Goal: Task Accomplishment & Management: Manage account settings

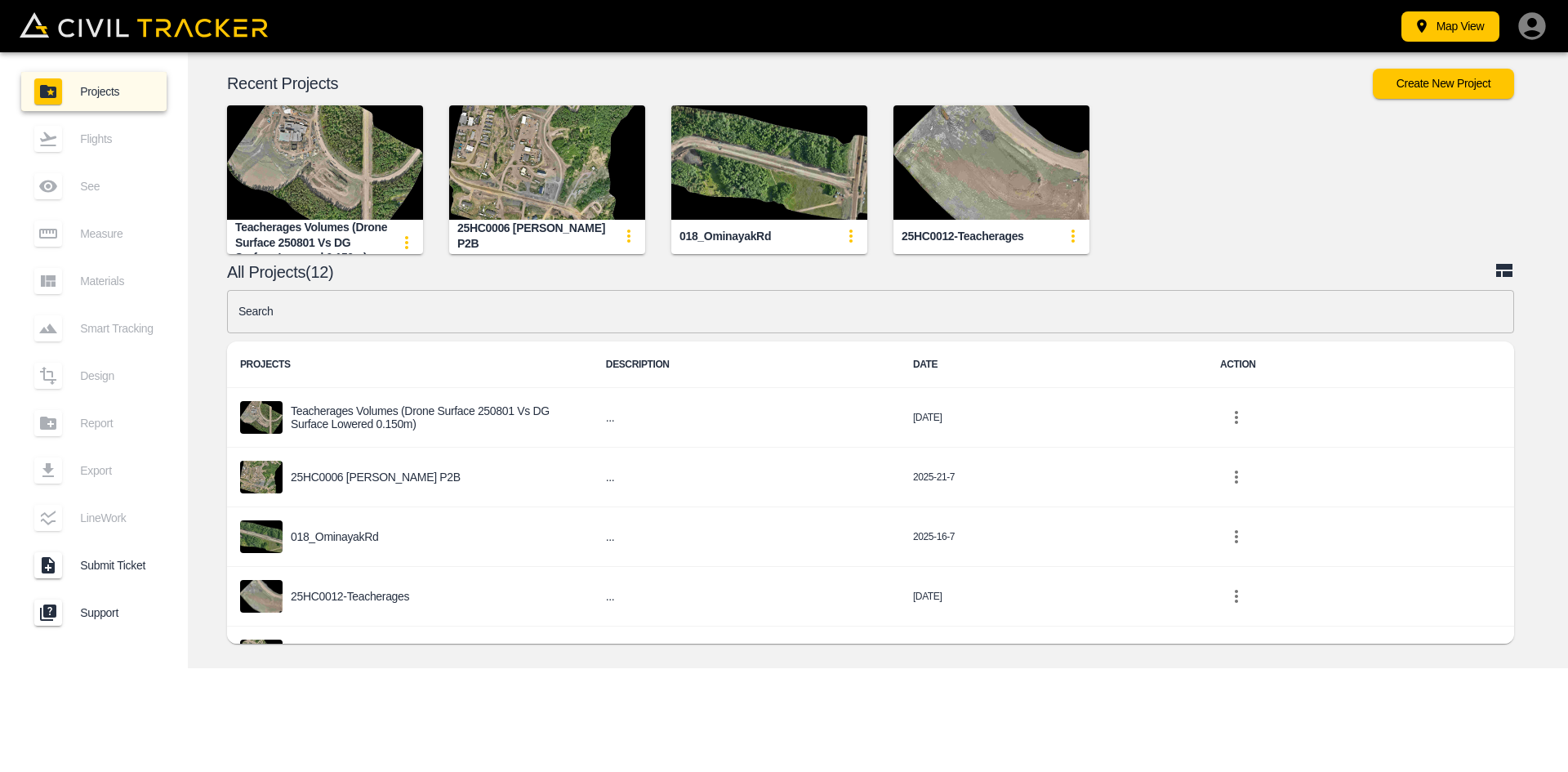
click at [1538, 32] on icon "button" at bounding box center [1532, 26] width 32 height 32
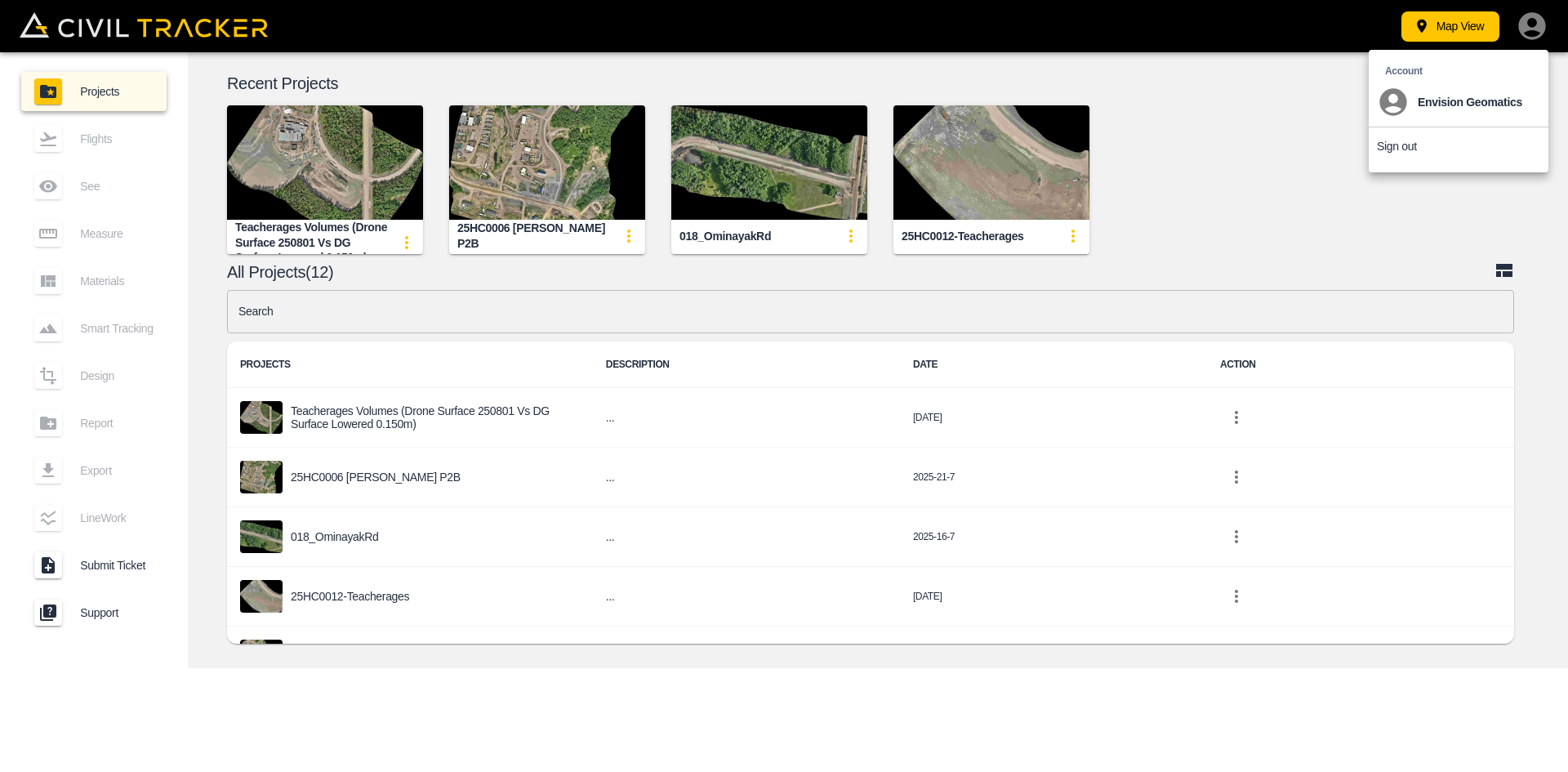
click at [1405, 149] on p "Sign out" at bounding box center [1397, 146] width 40 height 13
